Goal: Task Accomplishment & Management: Complete application form

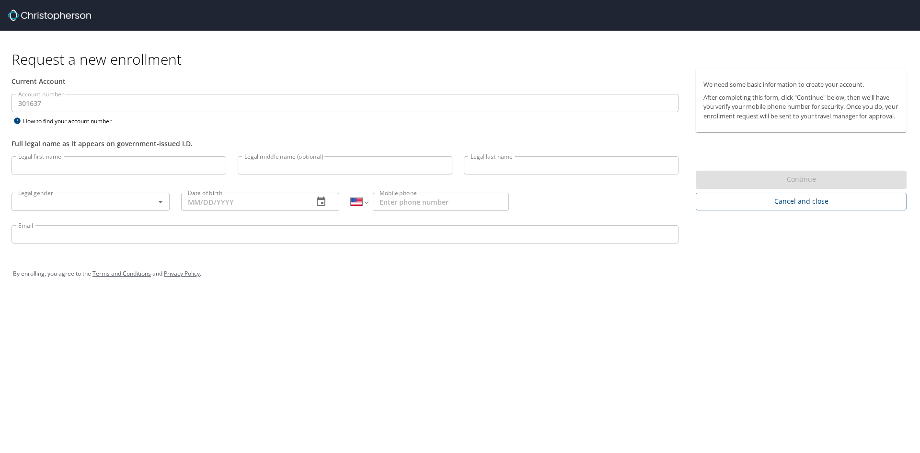
select select "US"
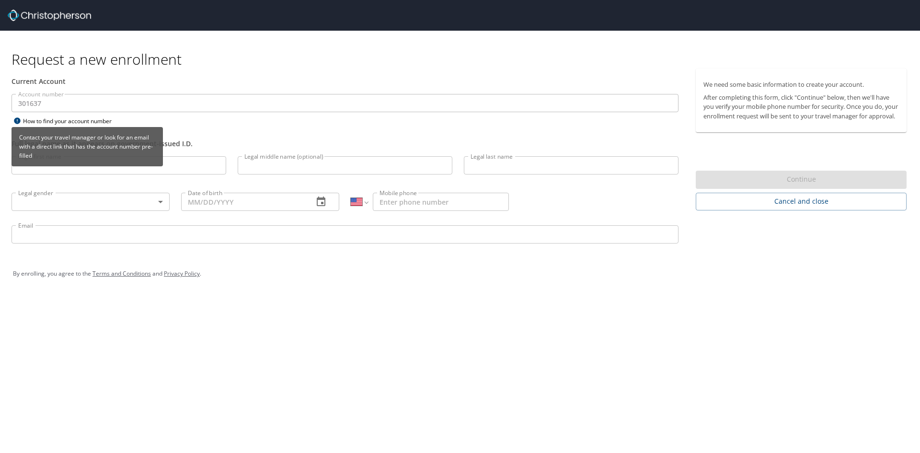
click at [70, 120] on div "How to find your account number" at bounding box center [71, 121] width 120 height 12
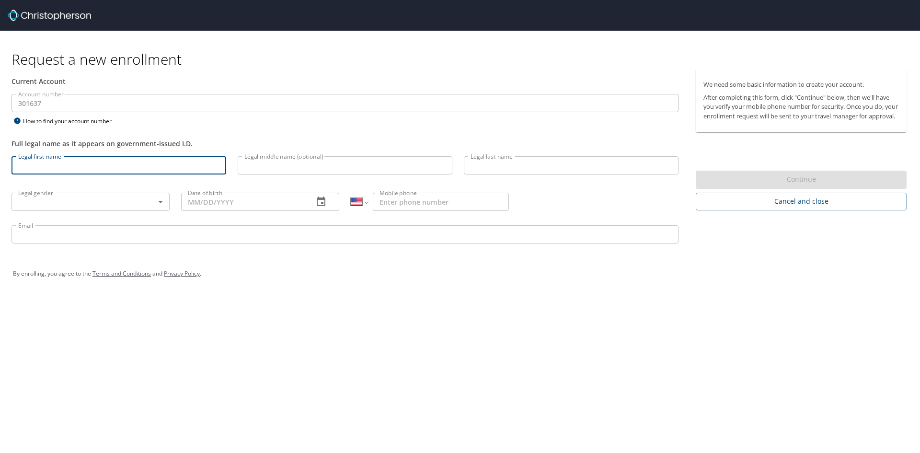
click at [139, 170] on input "Legal first name" at bounding box center [118, 165] width 215 height 18
type input "[PERSON_NAME]"
click at [269, 167] on input "Legal middle name (optional)" at bounding box center [345, 165] width 215 height 18
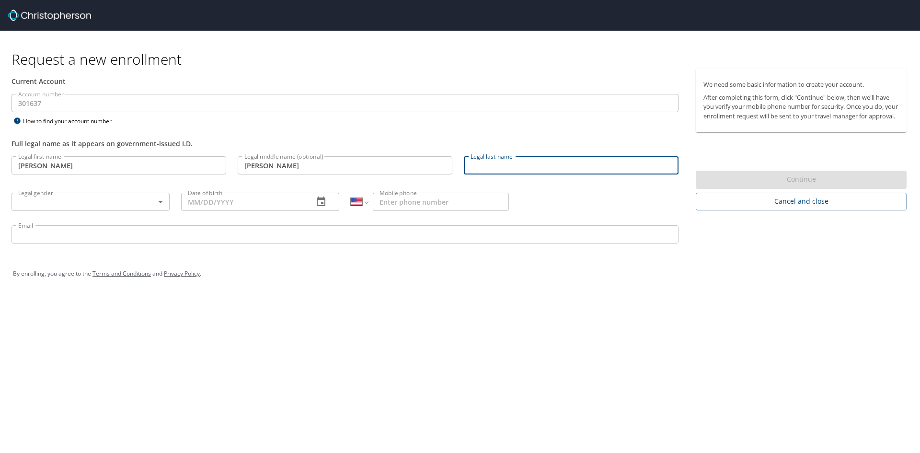
click at [527, 159] on input "Legal last name" at bounding box center [571, 165] width 215 height 18
click at [321, 181] on div "Legal middle name (optional) [PERSON_NAME] Legal middle name (optional)" at bounding box center [345, 166] width 226 height 33
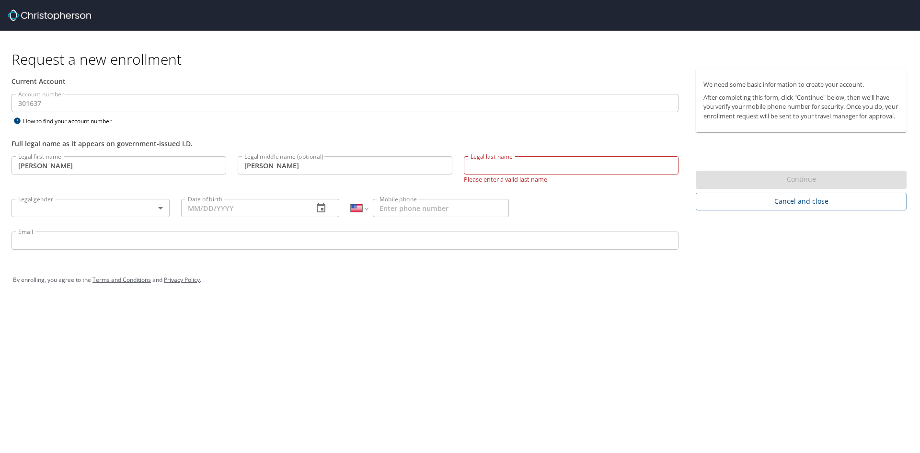
click at [324, 167] on input "[PERSON_NAME]" at bounding box center [345, 165] width 215 height 18
type input "[PERSON_NAME]"
click at [490, 169] on input "Legal last name" at bounding box center [571, 165] width 215 height 18
type input "[PERSON_NAME]"
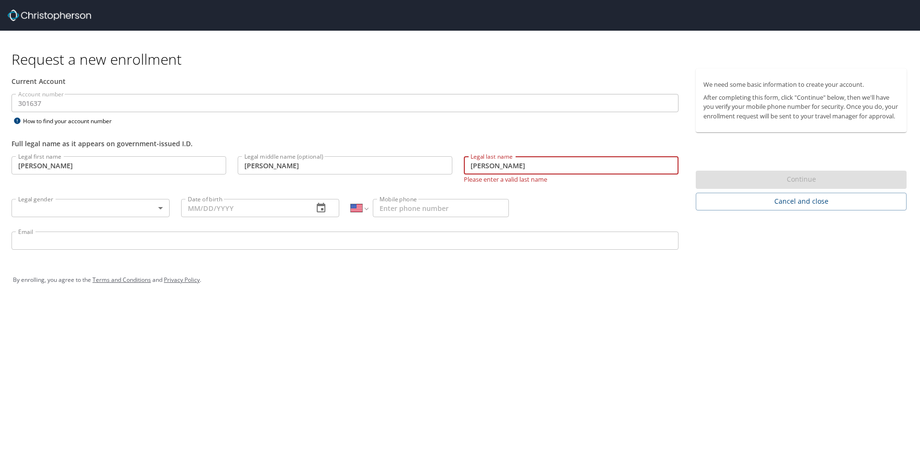
click at [435, 206] on input "Mobile phone" at bounding box center [441, 208] width 136 height 18
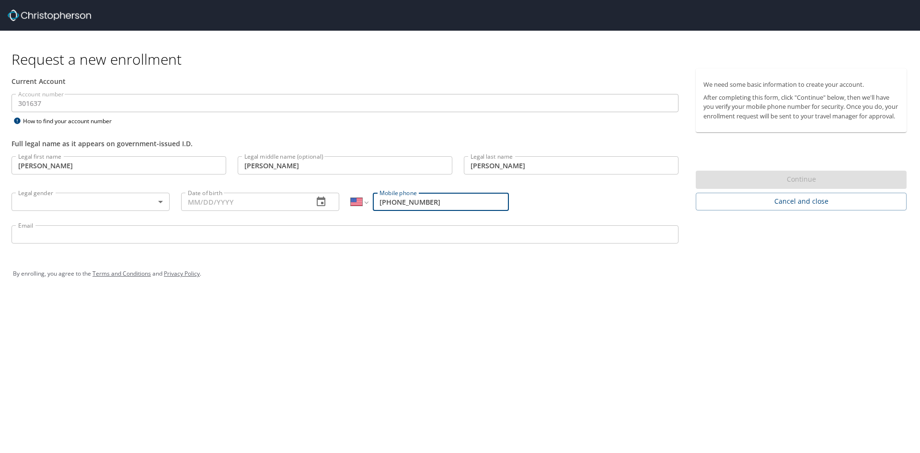
click at [385, 201] on input "[PHONE_NUMBER]" at bounding box center [441, 202] width 136 height 18
type input "[PHONE_NUMBER]"
drag, startPoint x: 333, startPoint y: 288, endPoint x: 297, endPoint y: 273, distance: 38.8
click at [332, 288] on div "By enrolling, you agree to the Terms and Conditions and Privacy Policy ." at bounding box center [460, 273] width 908 height 43
click at [280, 204] on input "Date of birth" at bounding box center [243, 202] width 125 height 18
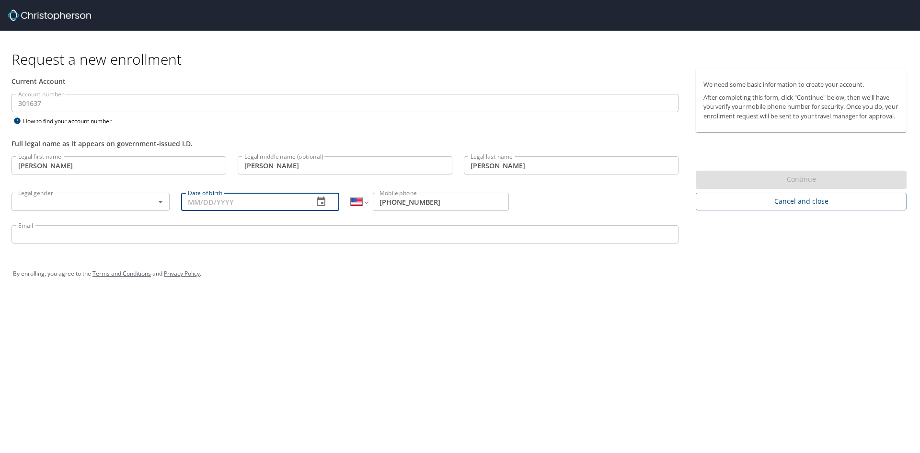
click at [321, 201] on icon "button" at bounding box center [320, 201] width 11 height 11
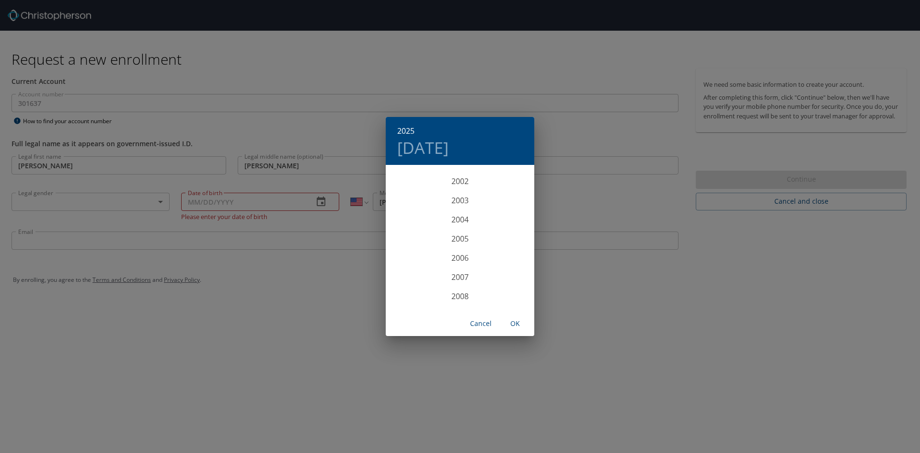
scroll to position [1926, 0]
click at [456, 185] on div "2000" at bounding box center [460, 184] width 149 height 19
click at [416, 220] on div "Apr" at bounding box center [410, 220] width 49 height 36
click at [418, 285] on p "24" at bounding box center [421, 285] width 7 height 6
click at [516, 323] on span "OK" at bounding box center [515, 324] width 23 height 12
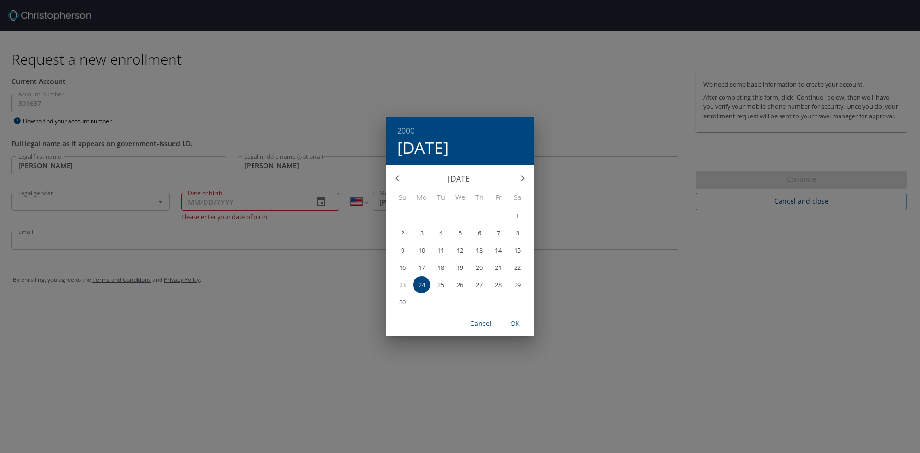
type input "[DATE]"
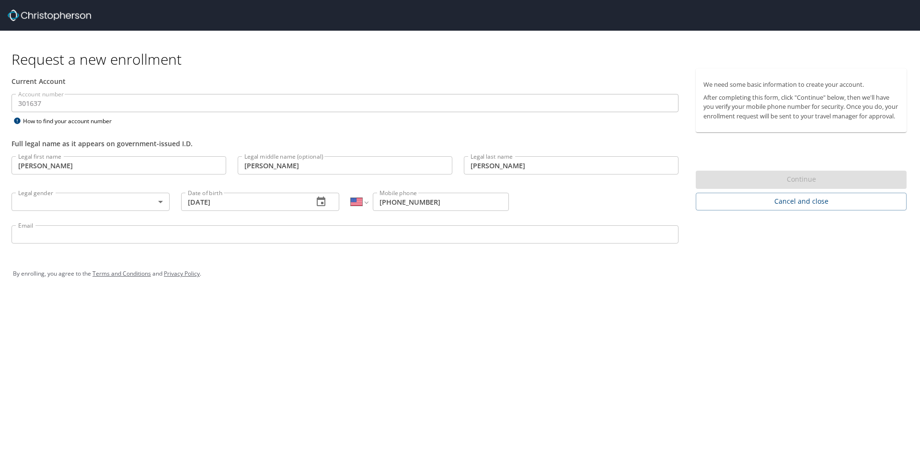
click at [155, 200] on body "Request a new enrollment Current Account Account number 301637 Account number H…" at bounding box center [460, 226] width 920 height 453
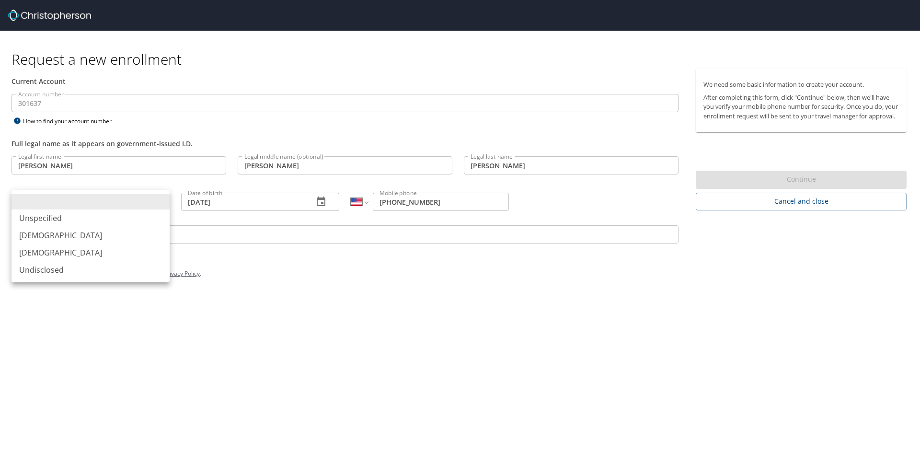
click at [91, 248] on li "[DEMOGRAPHIC_DATA]" at bounding box center [90, 252] width 158 height 17
type input "[DEMOGRAPHIC_DATA]"
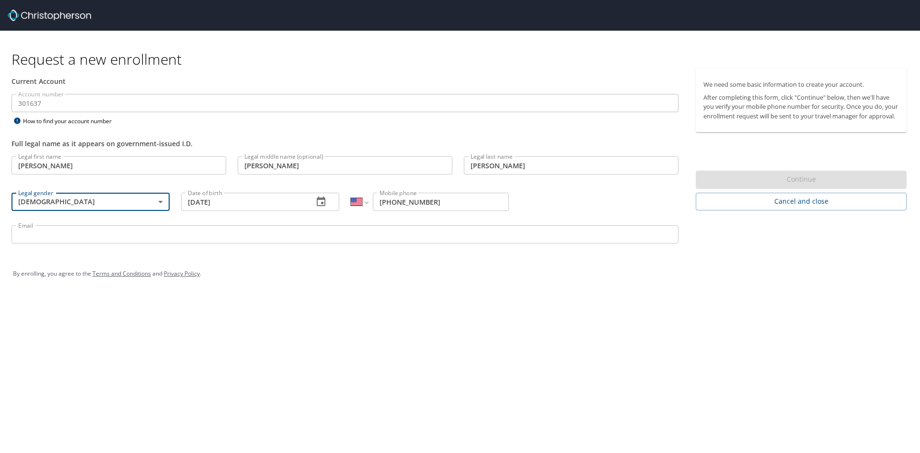
click at [99, 230] on input "Email" at bounding box center [344, 234] width 667 height 18
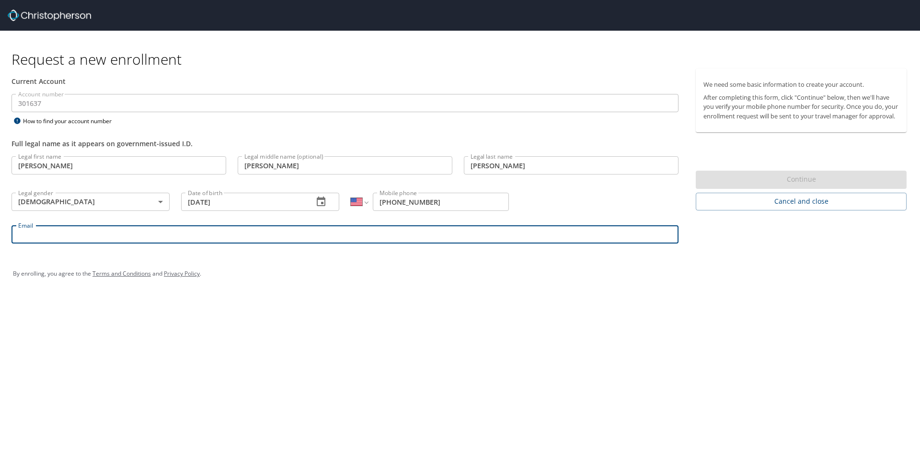
type input "[EMAIL_ADDRESS][DOMAIN_NAME]"
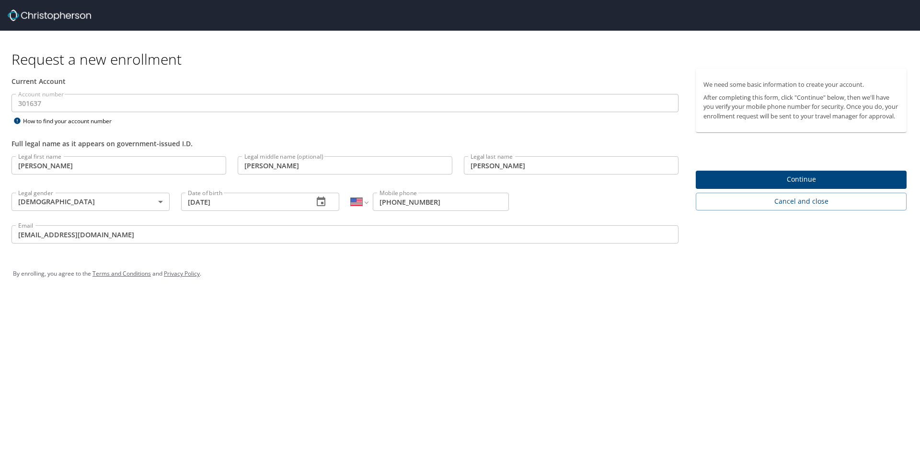
drag, startPoint x: 411, startPoint y: 387, endPoint x: 406, endPoint y: 383, distance: 5.8
click at [409, 385] on div "Request a new enrollment Current Account Account number 301637 Account number H…" at bounding box center [460, 226] width 920 height 453
click at [780, 185] on span "Continue" at bounding box center [800, 179] width 195 height 12
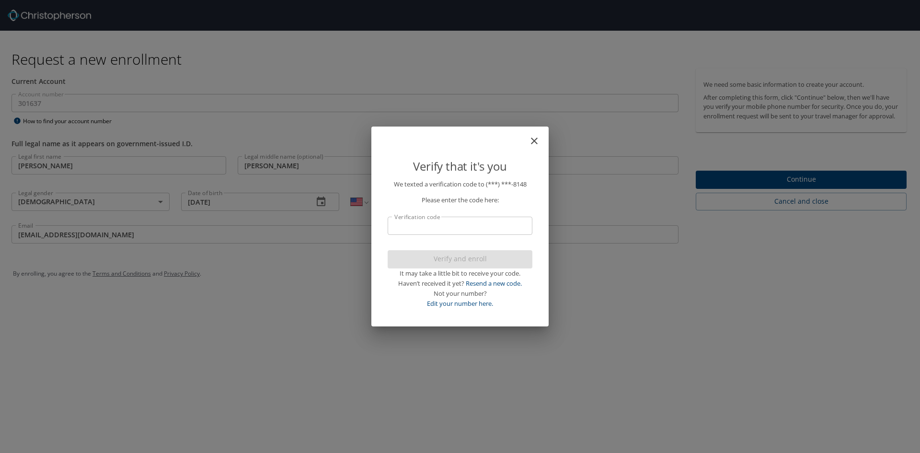
click at [494, 223] on input "Verification code" at bounding box center [460, 226] width 145 height 18
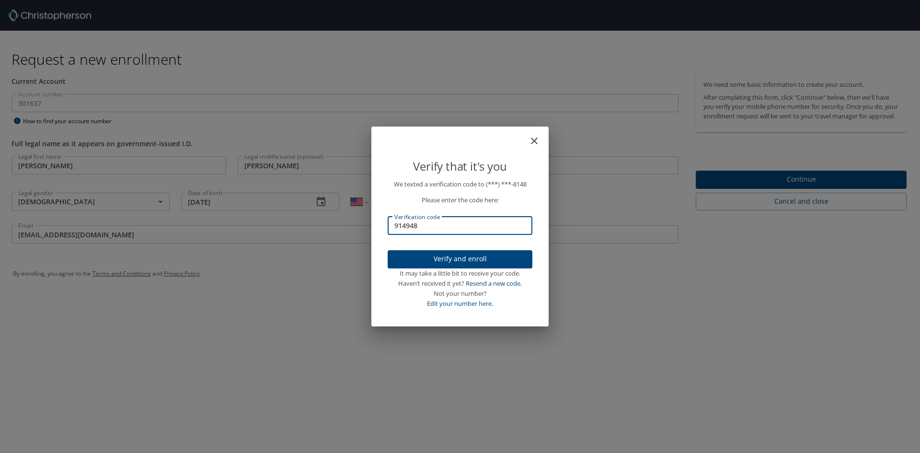
type input "914948"
click at [478, 256] on span "Verify and enroll" at bounding box center [459, 259] width 129 height 12
